Goal: Transaction & Acquisition: Purchase product/service

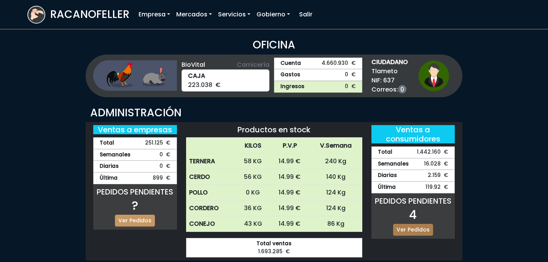
click at [414, 232] on link "Ver Pedidos" at bounding box center [413, 230] width 40 height 12
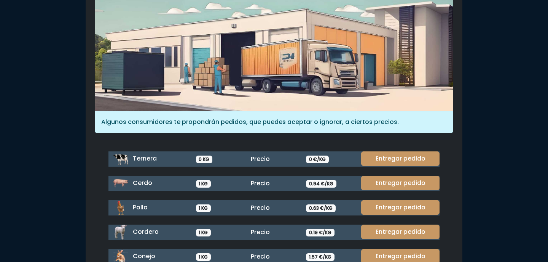
scroll to position [104, 0]
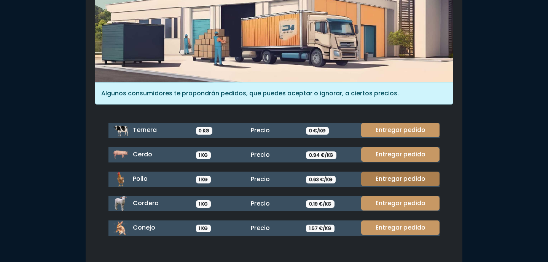
click at [408, 172] on link "Entregar pedido" at bounding box center [400, 178] width 78 height 14
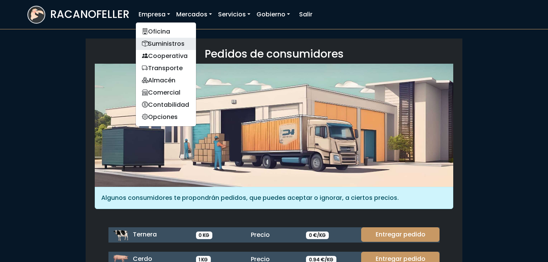
click at [165, 47] on link "Suministros" at bounding box center [166, 44] width 60 height 12
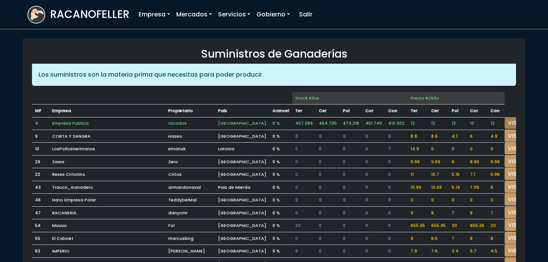
click at [505, 118] on link "VISITAR" at bounding box center [518, 123] width 27 height 12
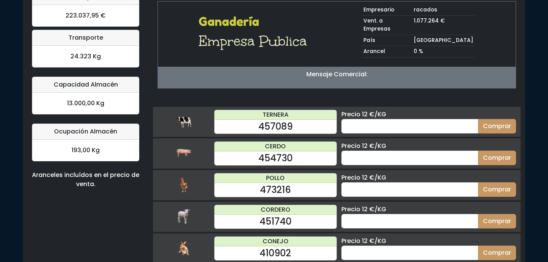
scroll to position [77, 0]
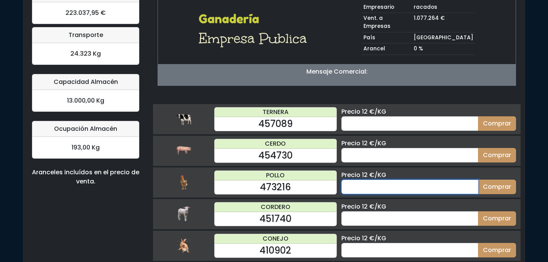
click at [418, 179] on input "number" at bounding box center [410, 186] width 137 height 14
type input "40"
click at [478, 179] on button "Comprar" at bounding box center [497, 186] width 38 height 14
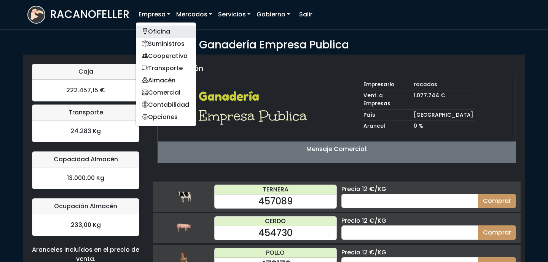
click at [155, 30] on link "Oficina" at bounding box center [166, 32] width 60 height 12
